Goal: Browse casually

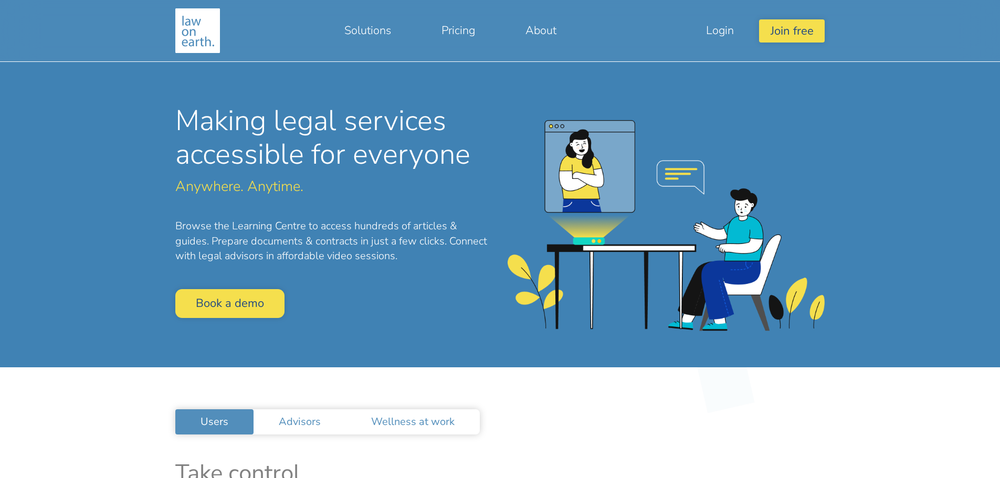
click at [189, 23] on img at bounding box center [197, 30] width 45 height 45
click at [190, 25] on img at bounding box center [197, 30] width 45 height 45
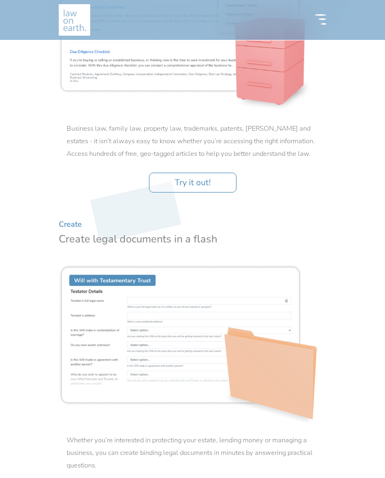
scroll to position [761, 0]
click at [308, 233] on div "Take control It’s never been easier to take control of your own legal matters. …" at bounding box center [193, 463] width 268 height 1468
